Goal: Task Accomplishment & Management: Complete application form

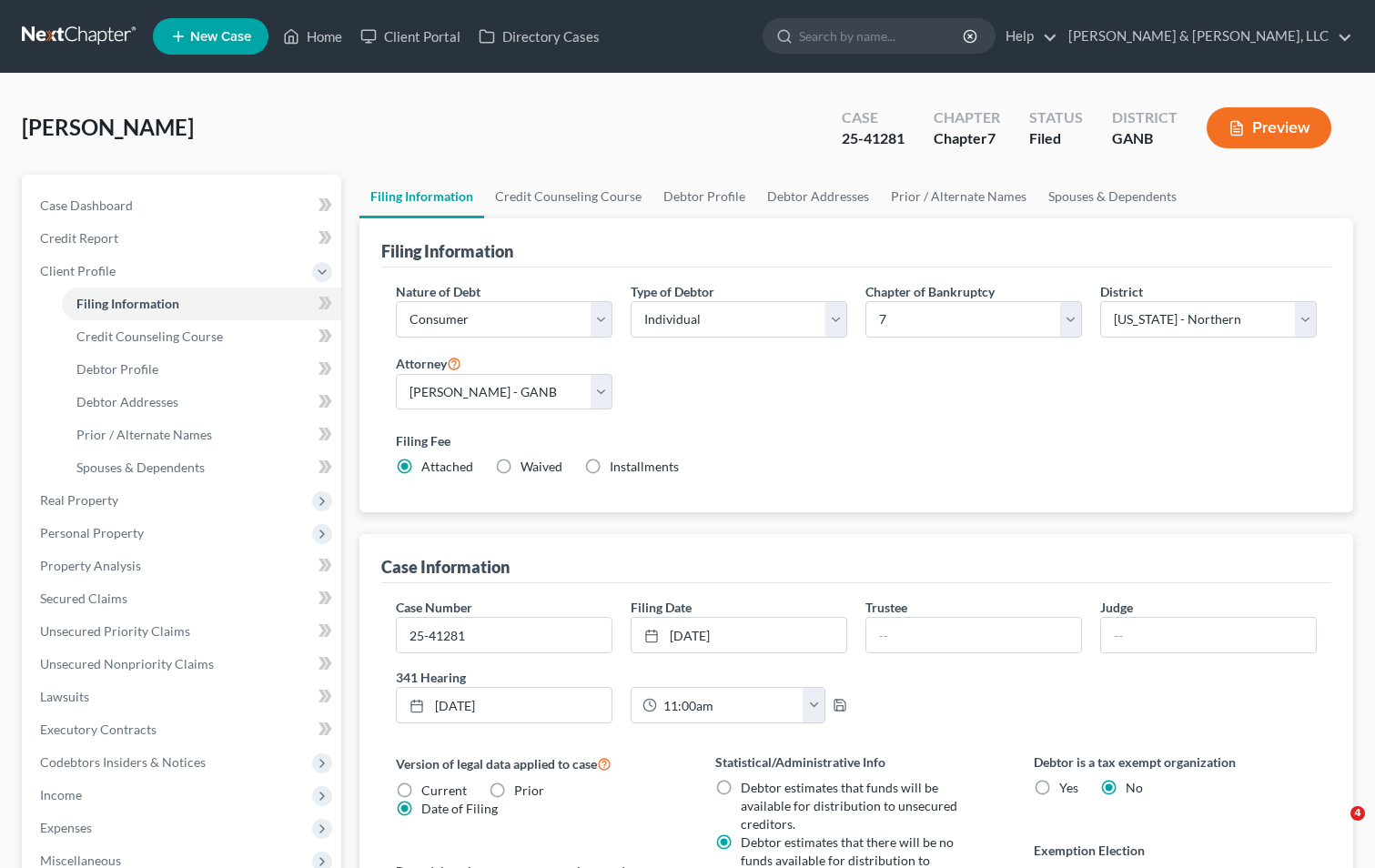
select select "1"
select select "0"
select select "19"
select select "1"
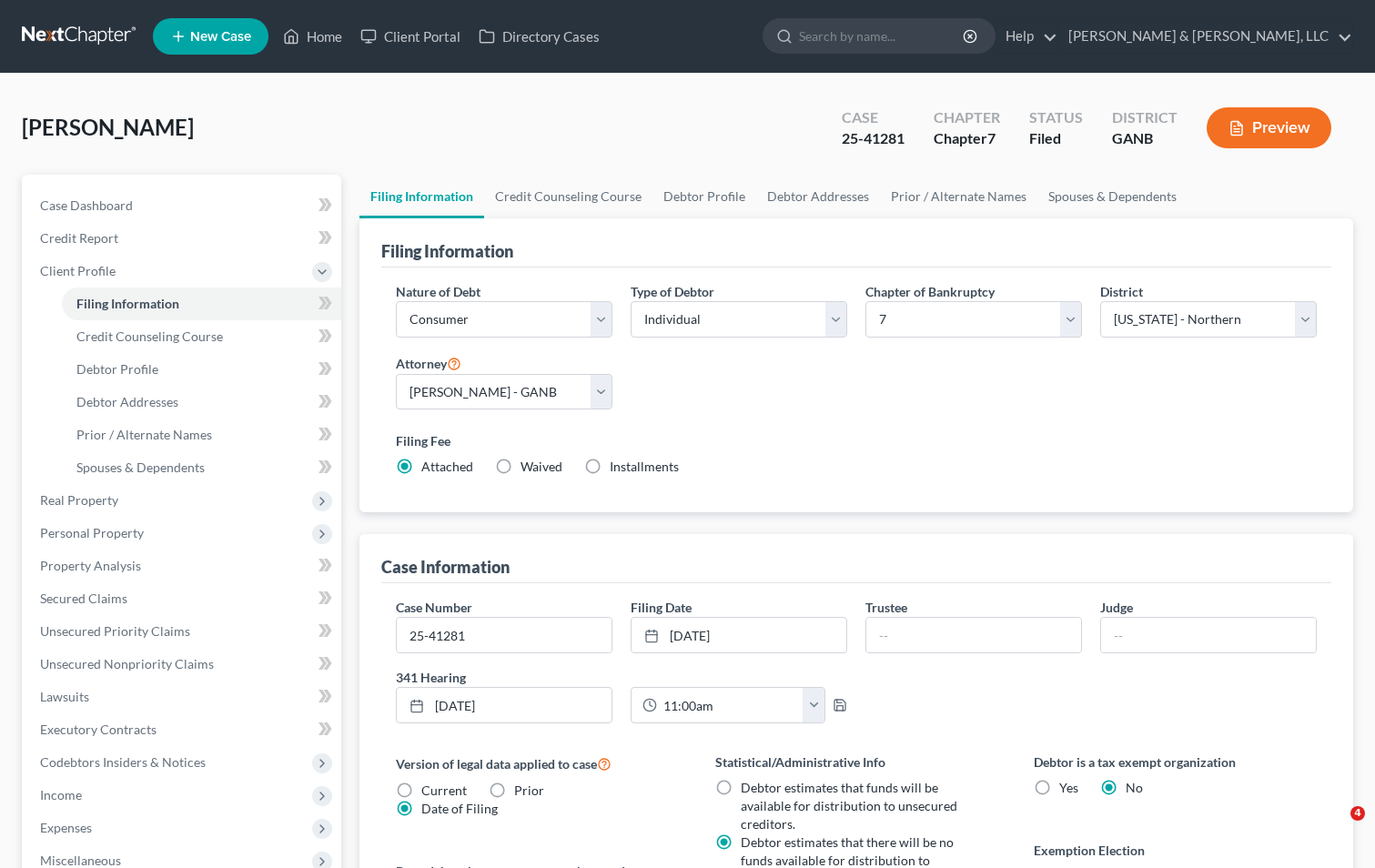
select select "10"
click at [317, 31] on link "Home" at bounding box center [312, 37] width 77 height 33
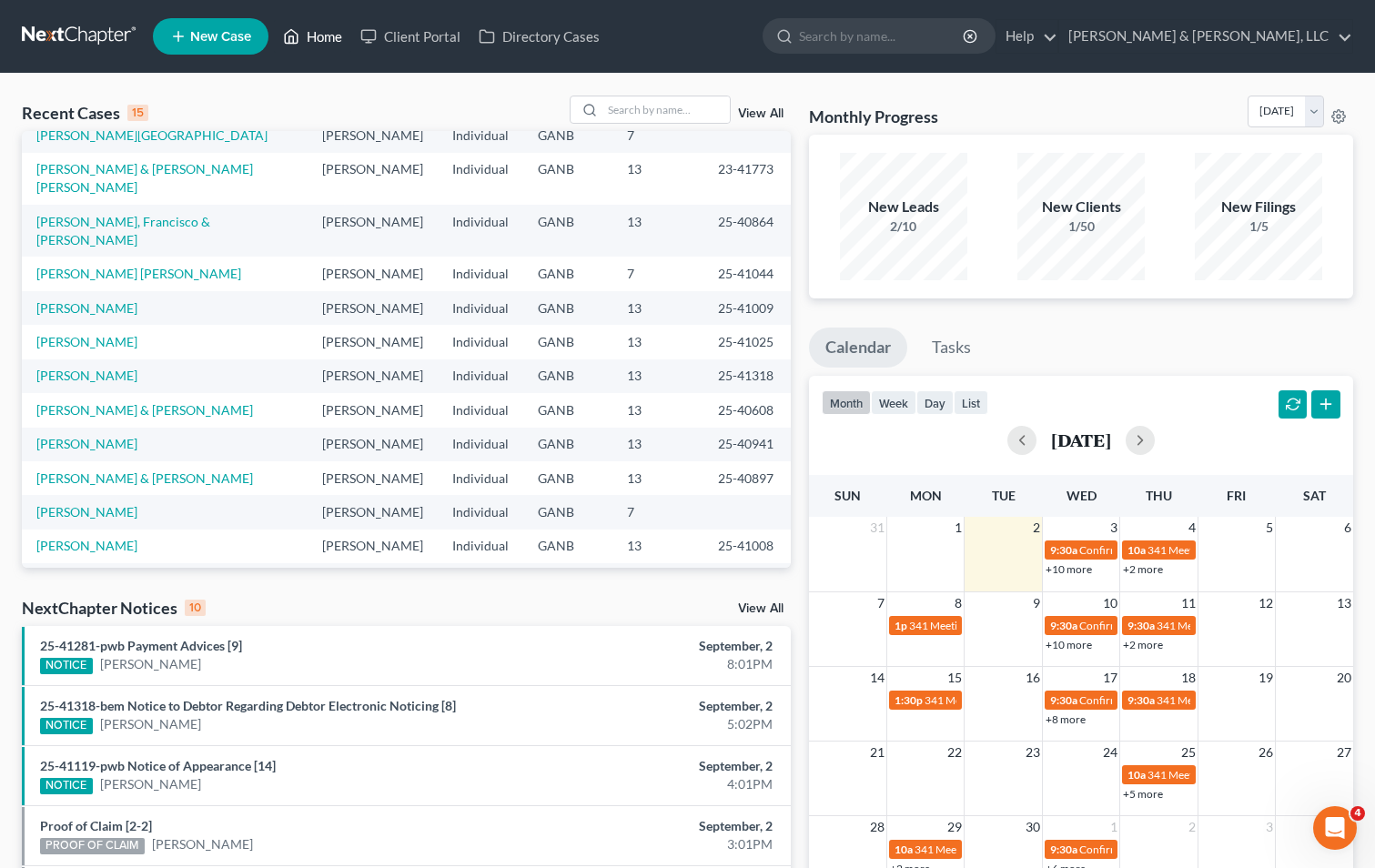
scroll to position [125, 0]
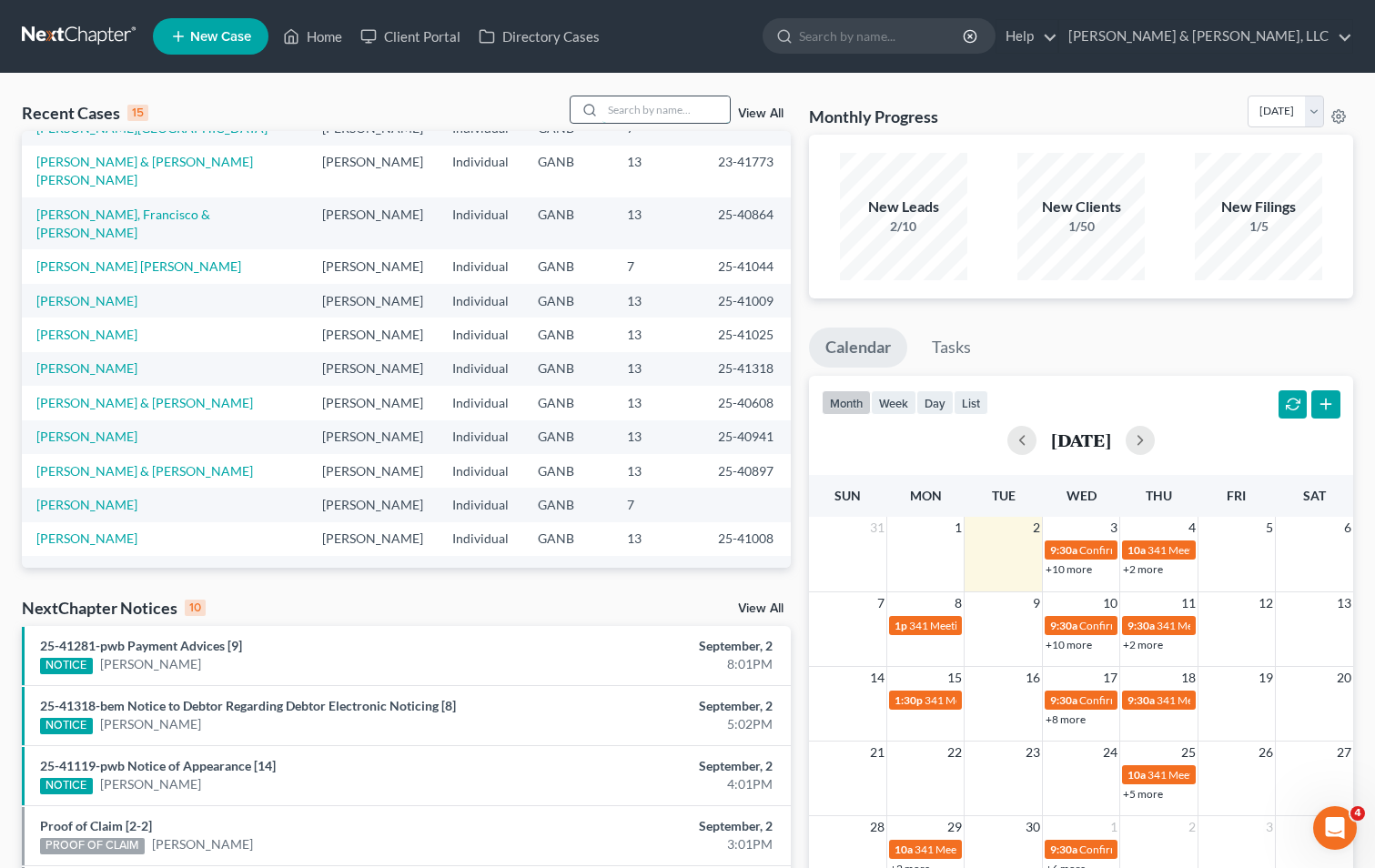
click at [625, 103] on input "search" at bounding box center [666, 109] width 127 height 27
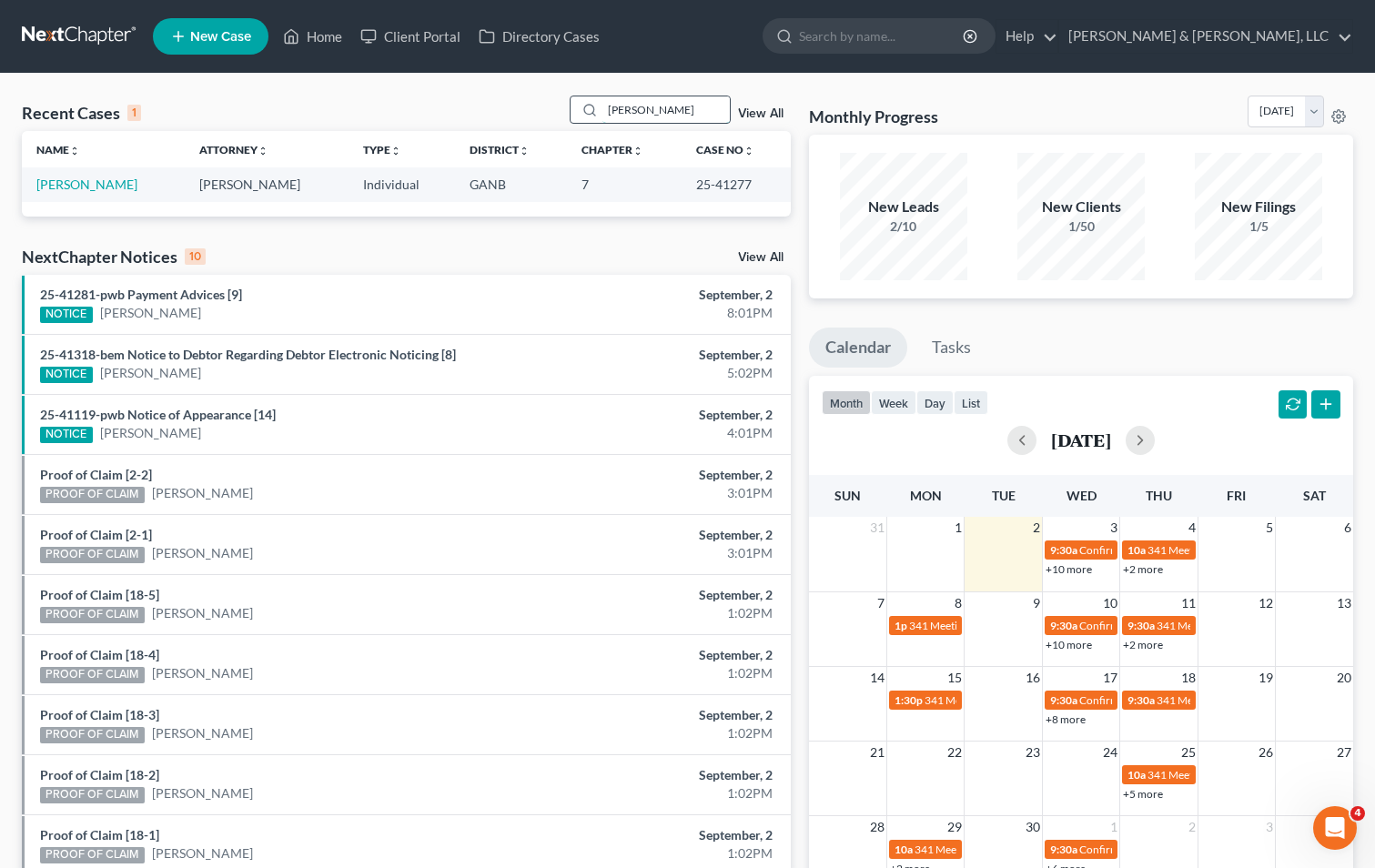
type input "[PERSON_NAME]"
